Goal: Use online tool/utility: Utilize a website feature to perform a specific function

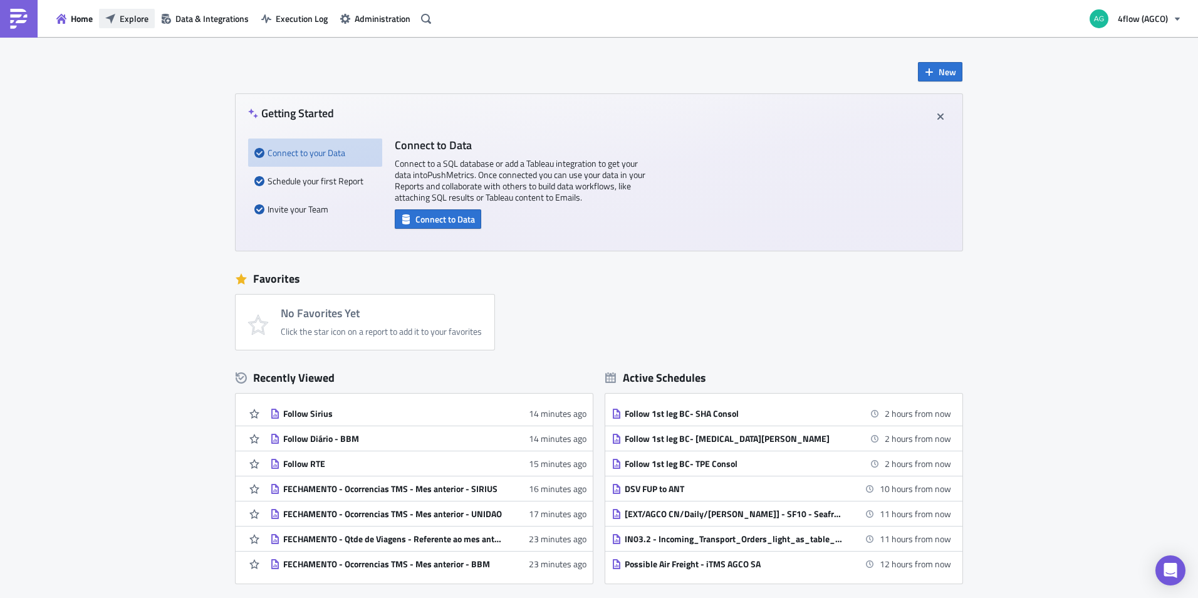
click at [135, 15] on span "Explore" at bounding box center [134, 18] width 29 height 13
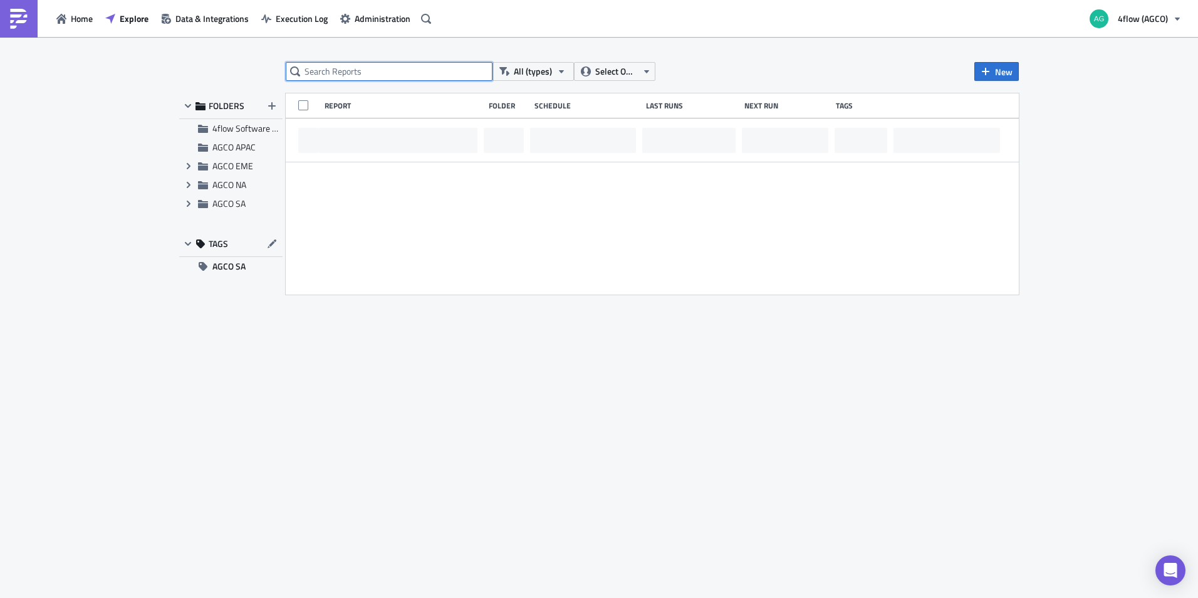
click at [379, 68] on input "text" at bounding box center [389, 71] width 207 height 19
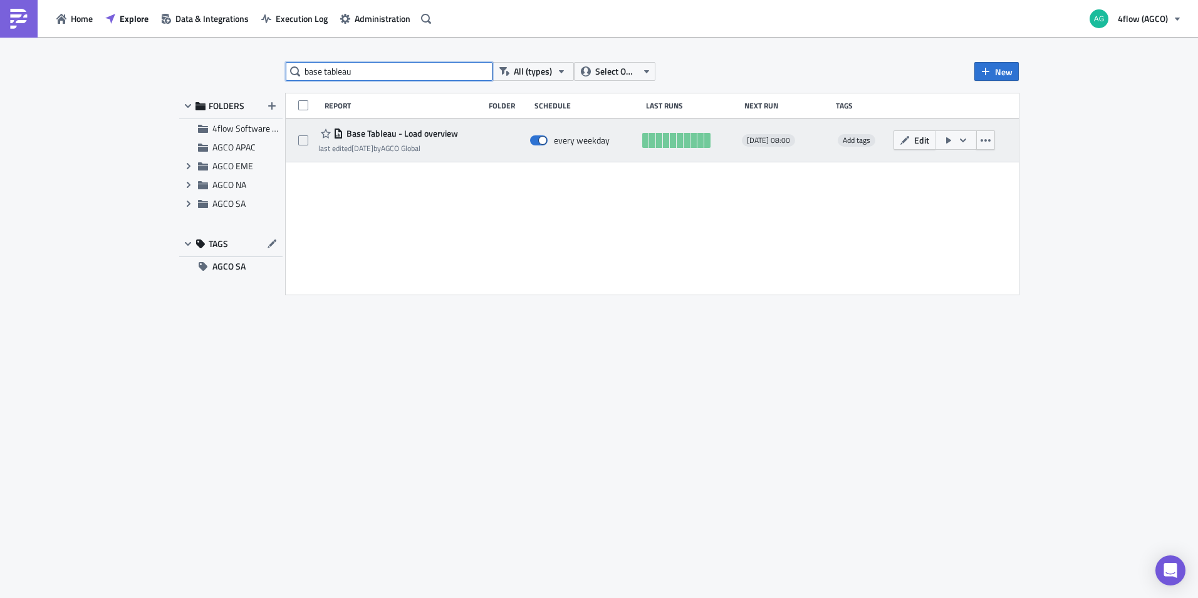
type input "base tableau"
click at [400, 133] on span "Base Tableau - Load overview" at bounding box center [400, 133] width 115 height 11
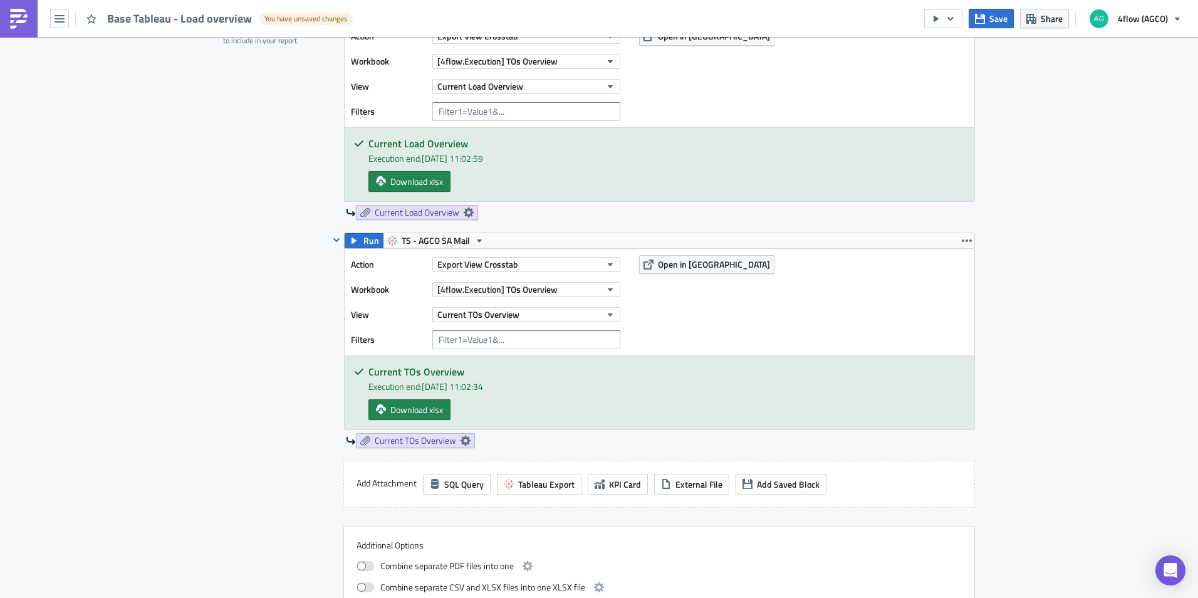
scroll to position [376, 0]
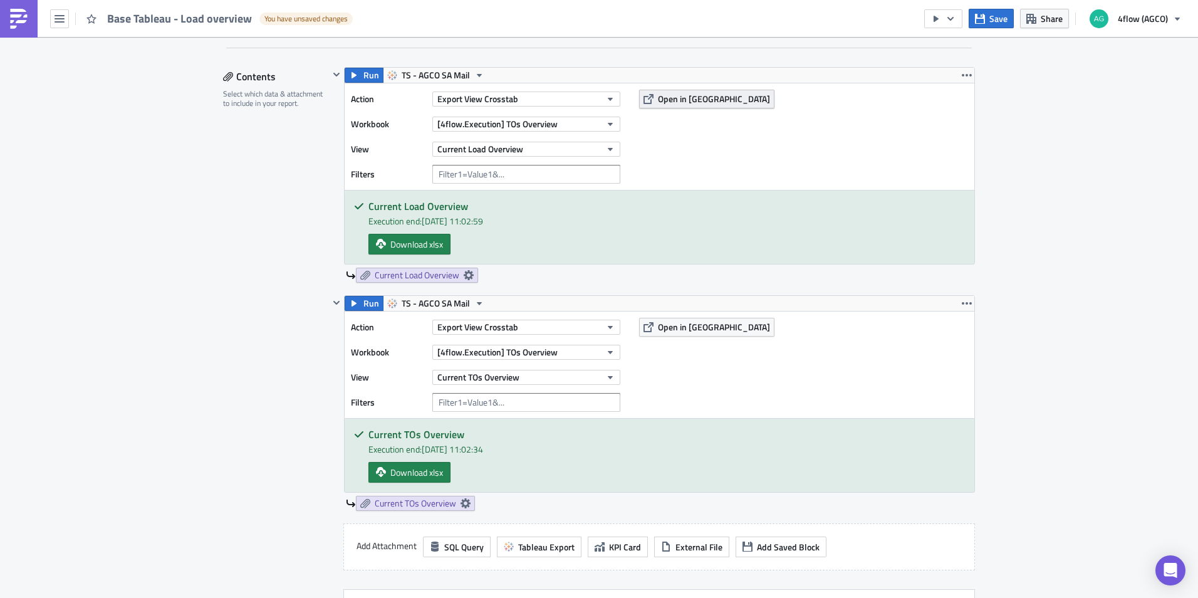
click at [680, 102] on span "Open in [GEOGRAPHIC_DATA]" at bounding box center [714, 98] width 112 height 13
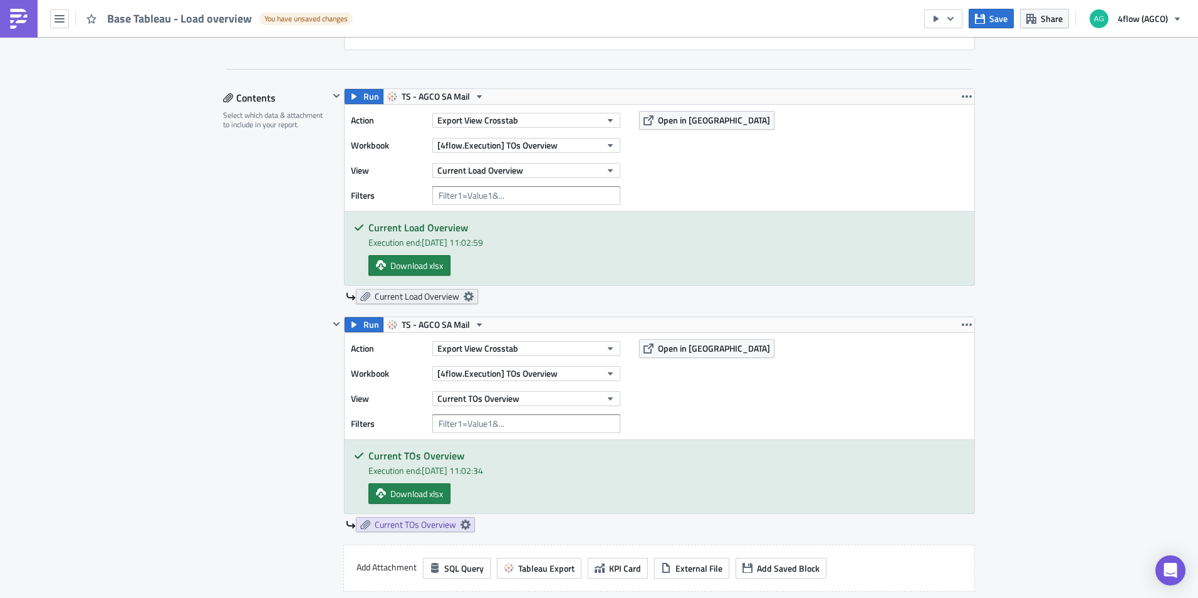
scroll to position [376, 0]
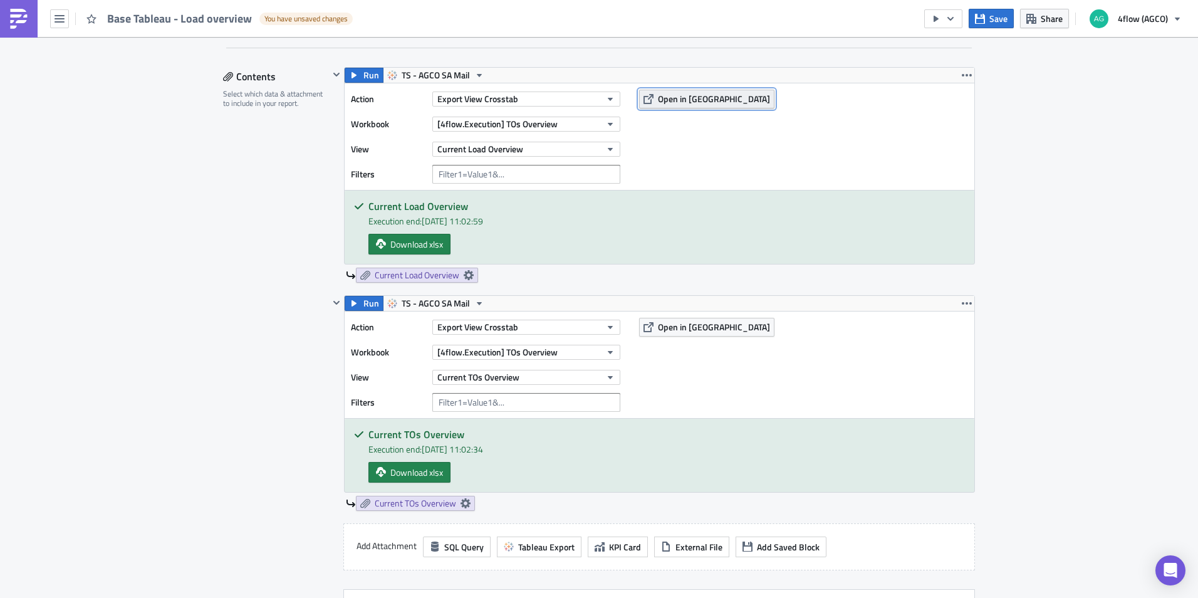
click at [672, 103] on span "Open in [GEOGRAPHIC_DATA]" at bounding box center [714, 98] width 112 height 13
